Goal: Information Seeking & Learning: Compare options

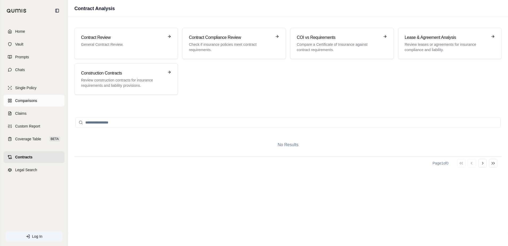
click at [31, 101] on span "Comparisons" at bounding box center [26, 100] width 22 height 5
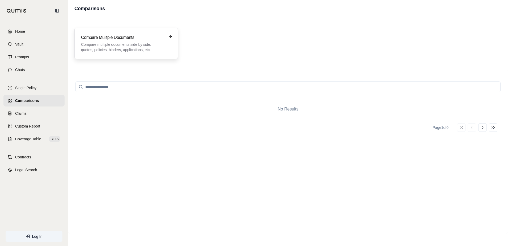
click at [149, 44] on p "Compare multiple documents side by side: quotes, policies, binders, application…" at bounding box center [122, 47] width 83 height 11
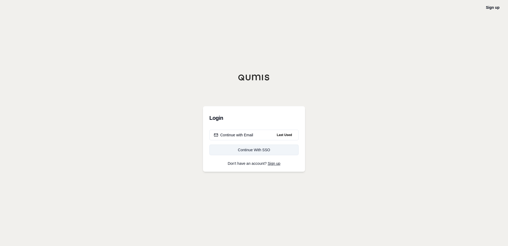
click at [256, 153] on link "Continue With SSO" at bounding box center [253, 149] width 89 height 11
click at [246, 136] on div "Continue with Email" at bounding box center [233, 134] width 39 height 5
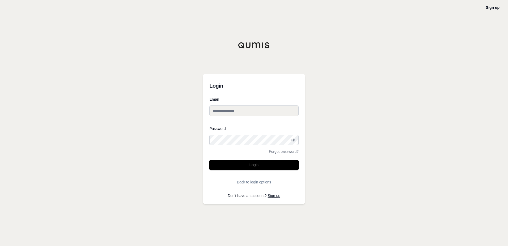
type input "**********"
click at [244, 162] on button "Login" at bounding box center [253, 164] width 89 height 11
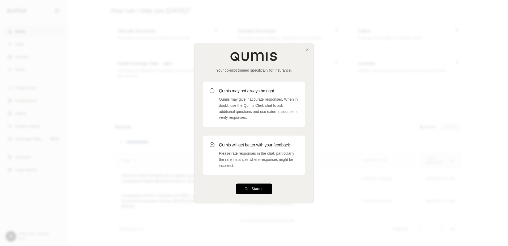
click at [257, 184] on button "Get Started" at bounding box center [254, 188] width 36 height 11
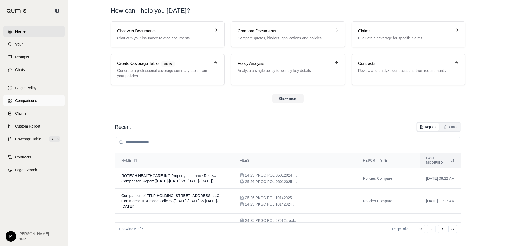
click at [18, 98] on link "Comparisons" at bounding box center [33, 101] width 61 height 12
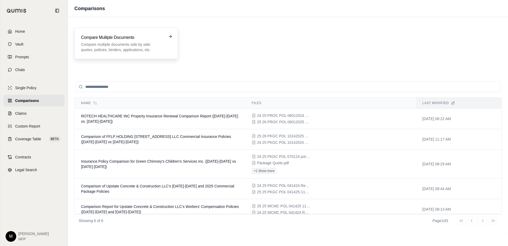
click at [122, 41] on div "Compare Mulitple Documents Compare multiple documents side by side: quotes, pol…" at bounding box center [122, 43] width 83 height 18
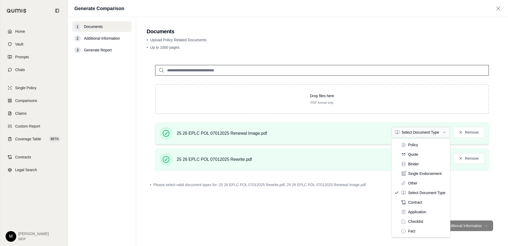
click at [447, 133] on html "Home Vault Prompts Chats Single Policy Comparisons Claims Custom Report Coverag…" at bounding box center [254, 123] width 508 height 246
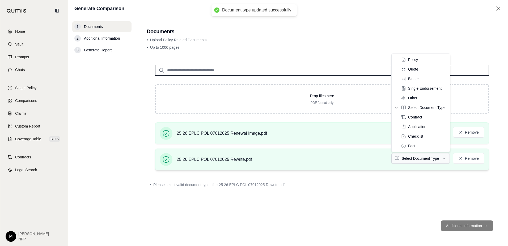
click at [443, 158] on html "Document type updated successfully Home Vault Prompts Chats Single Policy Compa…" at bounding box center [254, 123] width 508 height 246
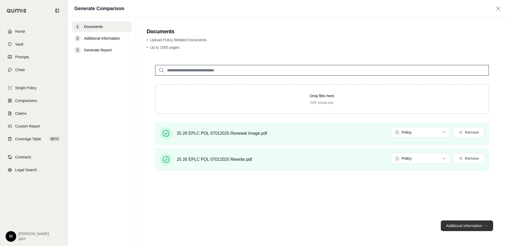
click at [466, 225] on button "Additional Information →" at bounding box center [467, 225] width 52 height 11
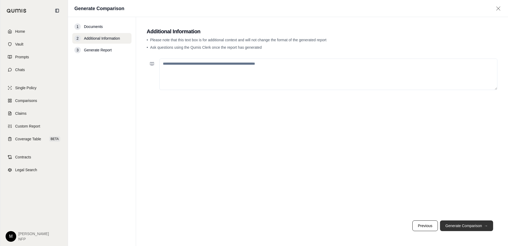
click at [466, 225] on button "Generate Comparison →" at bounding box center [466, 225] width 53 height 11
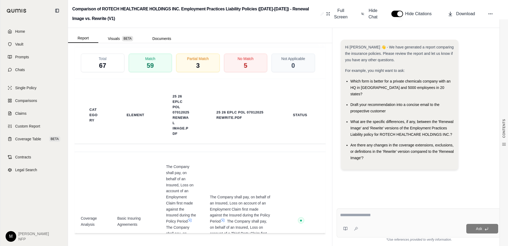
scroll to position [1370, 0]
click at [234, 70] on div "No Match 5" at bounding box center [246, 63] width 46 height 20
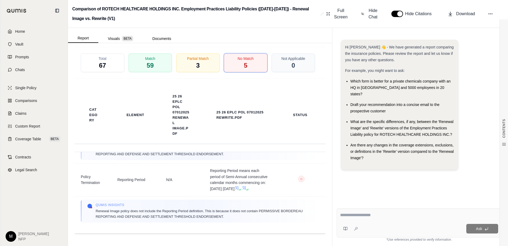
scroll to position [325, 0]
